Goal: Transaction & Acquisition: Purchase product/service

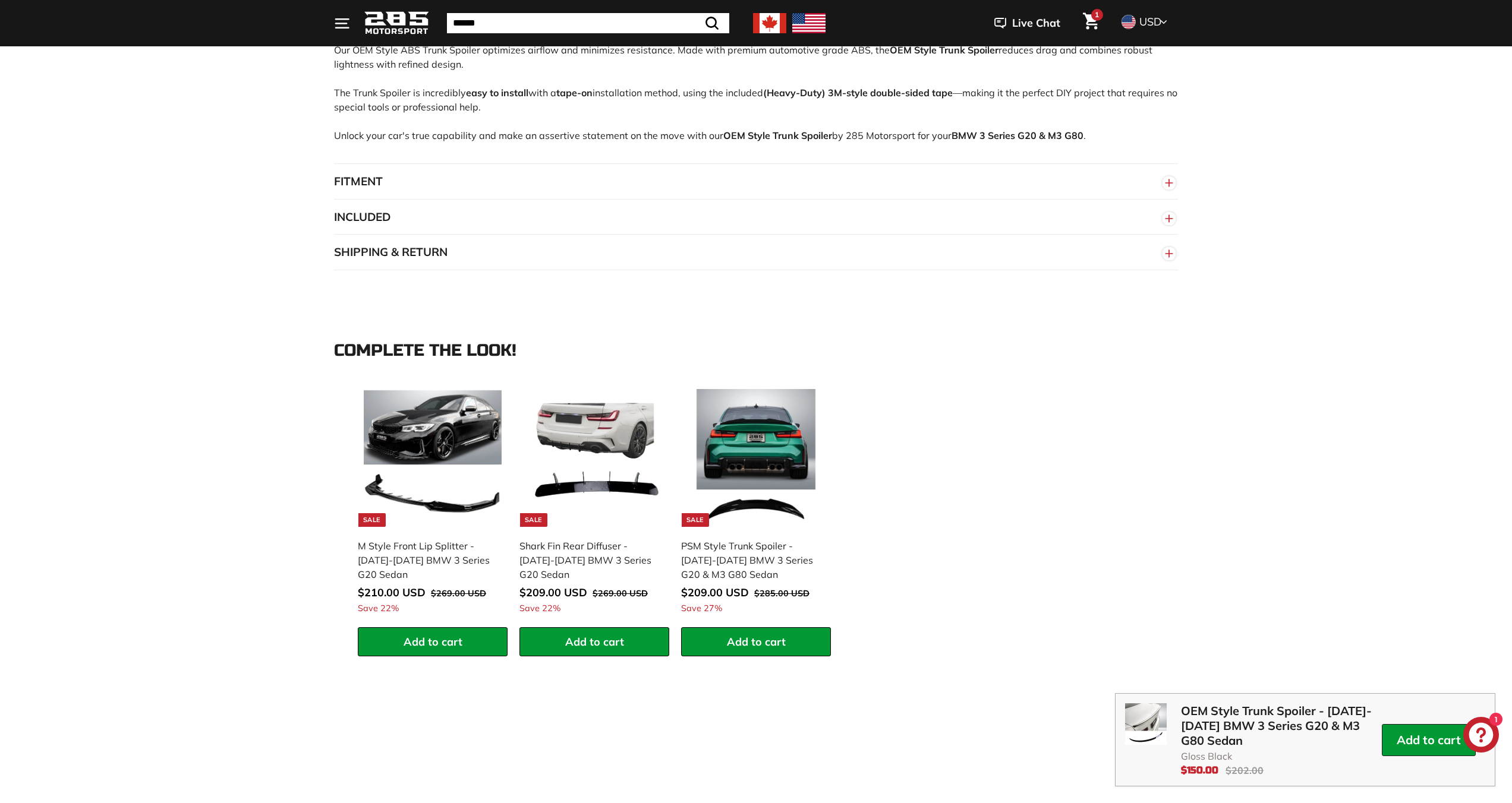
scroll to position [1607, 0]
